Goal: Find specific page/section: Find specific page/section

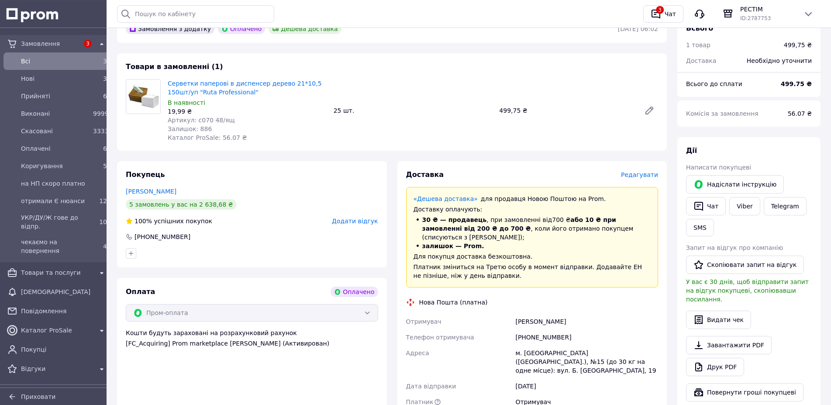
scroll to position [157, 0]
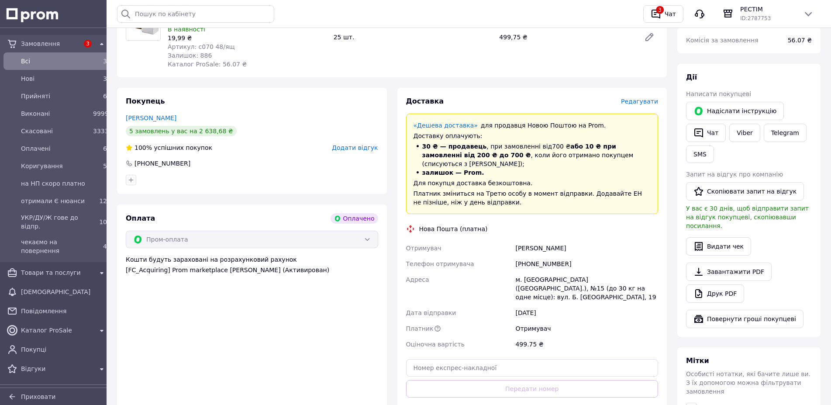
click at [536, 256] on div "[PHONE_NUMBER]" at bounding box center [586, 264] width 146 height 16
copy div "380679364014"
click at [50, 64] on span "Всi" at bounding box center [55, 61] width 69 height 9
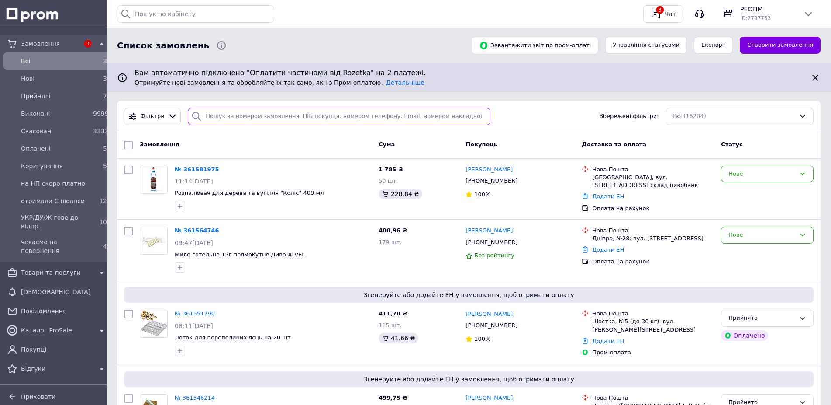
paste input "380679364014"
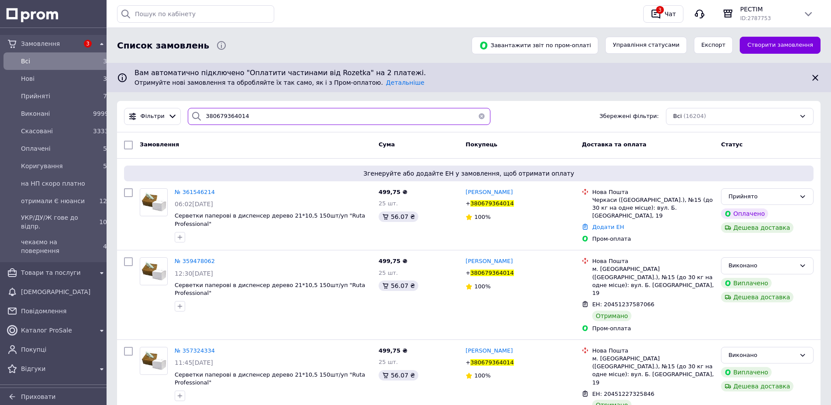
type input "380679364014"
